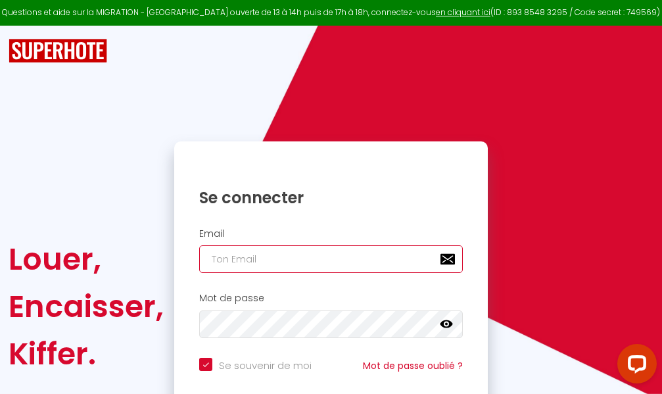
click at [308, 253] on input "email" at bounding box center [331, 259] width 264 height 28
type input "m"
checkbox input "true"
type input "ma"
checkbox input "true"
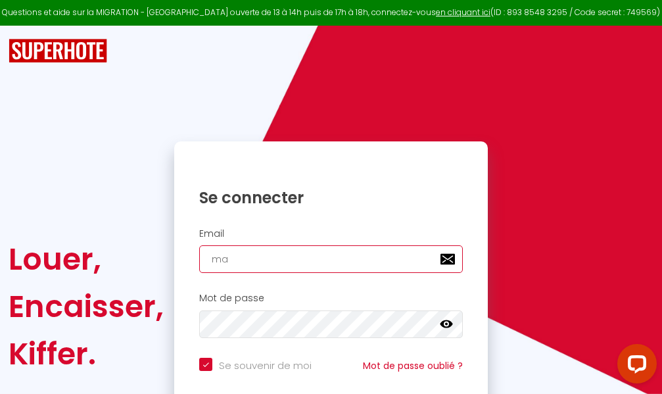
type input "mar"
checkbox input "true"
type input "marc"
checkbox input "true"
type input "marcd"
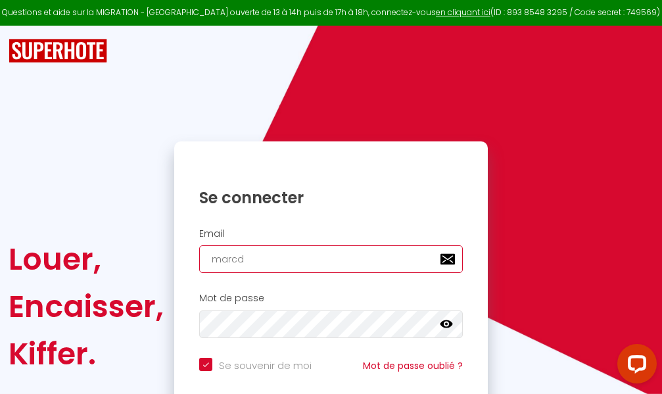
checkbox input "true"
type input "marcdp"
checkbox input "true"
type input "marcdpo"
checkbox input "true"
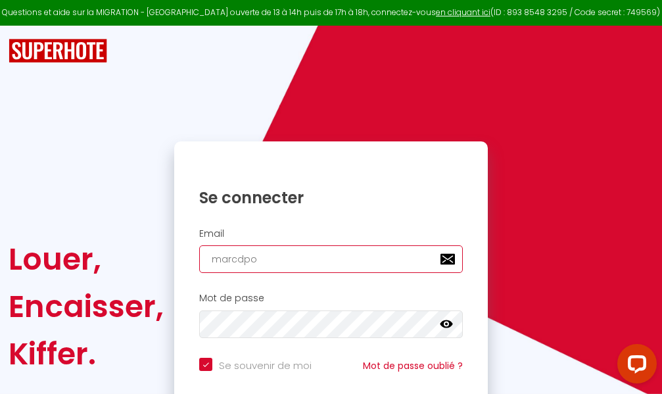
type input "marcdpoz"
checkbox input "true"
type input "marcdpoz."
checkbox input "true"
type input "marcdpoz.l"
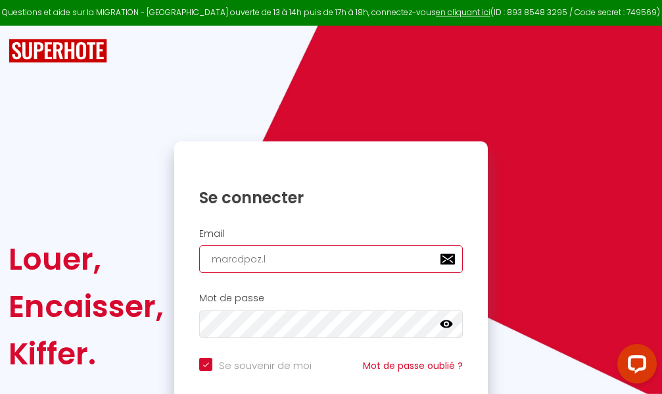
checkbox input "true"
type input "marcdpoz.lo"
checkbox input "true"
type input "marcdpoz.loc"
checkbox input "true"
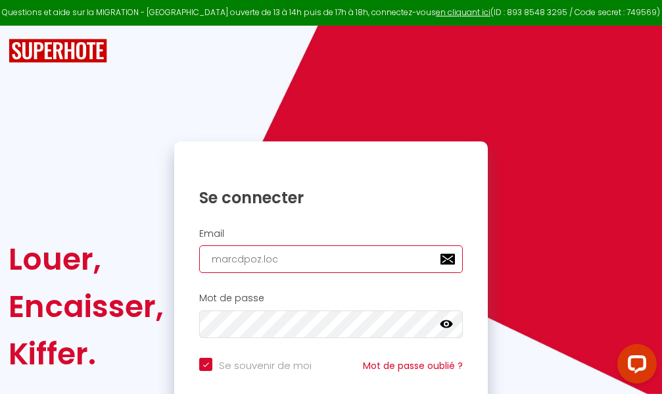
type input "marcdpoz.loca"
checkbox input "true"
type input "marcdpoz.locat"
checkbox input "true"
type input "marcdpoz.locati"
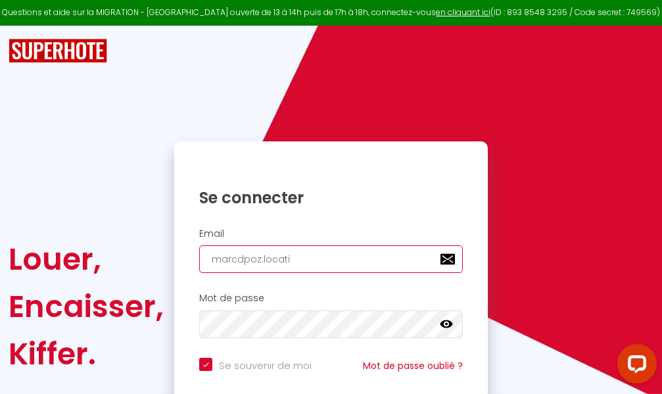
checkbox input "true"
type input "marcdpoz.locatio"
checkbox input "true"
type input "marcdpoz.location"
checkbox input "true"
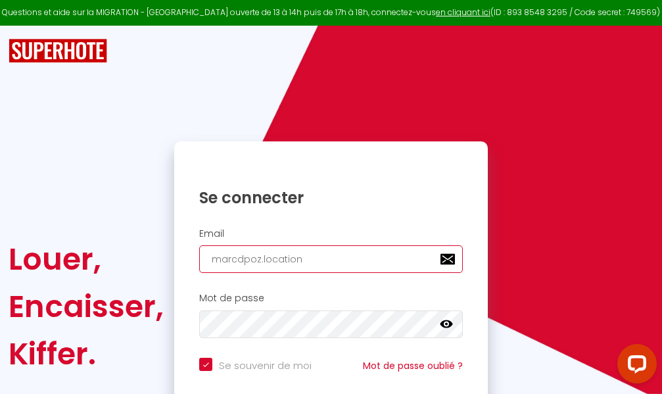
type input "marcdpoz.location@"
checkbox input "true"
type input "marcdpoz.location@g"
checkbox input "true"
type input "marcdpoz.location@gm"
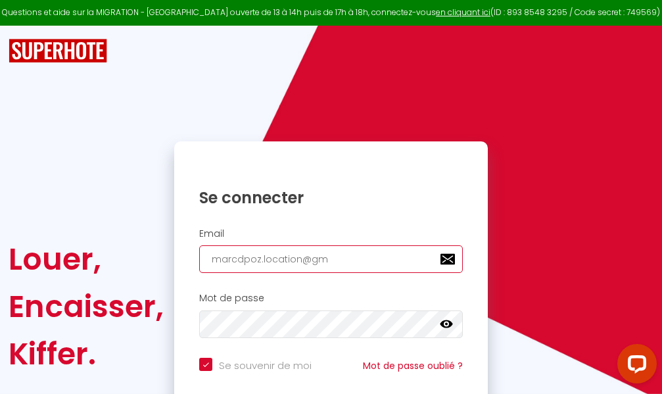
checkbox input "true"
type input "marcdpoz.location@gma"
checkbox input "true"
type input "marcdpoz.location@gmai"
checkbox input "true"
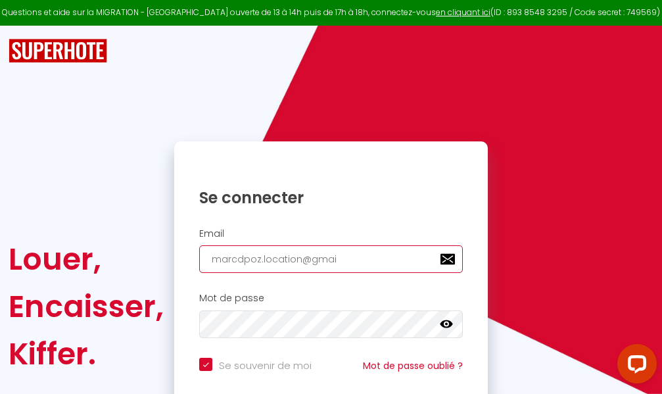
type input "[EMAIL_ADDRESS]"
checkbox input "true"
type input "[EMAIL_ADDRESS]."
checkbox input "true"
type input "marcdpoz.location@gmail.c"
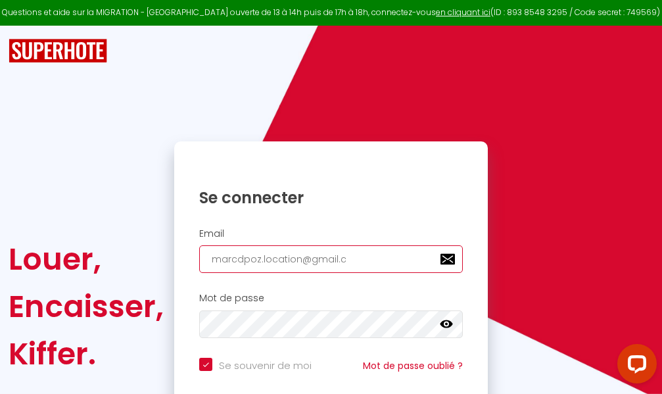
checkbox input "true"
type input "[EMAIL_ADDRESS][DOMAIN_NAME]"
checkbox input "true"
type input "[EMAIL_ADDRESS][DOMAIN_NAME]"
checkbox input "true"
